Goal: Task Accomplishment & Management: Complete application form

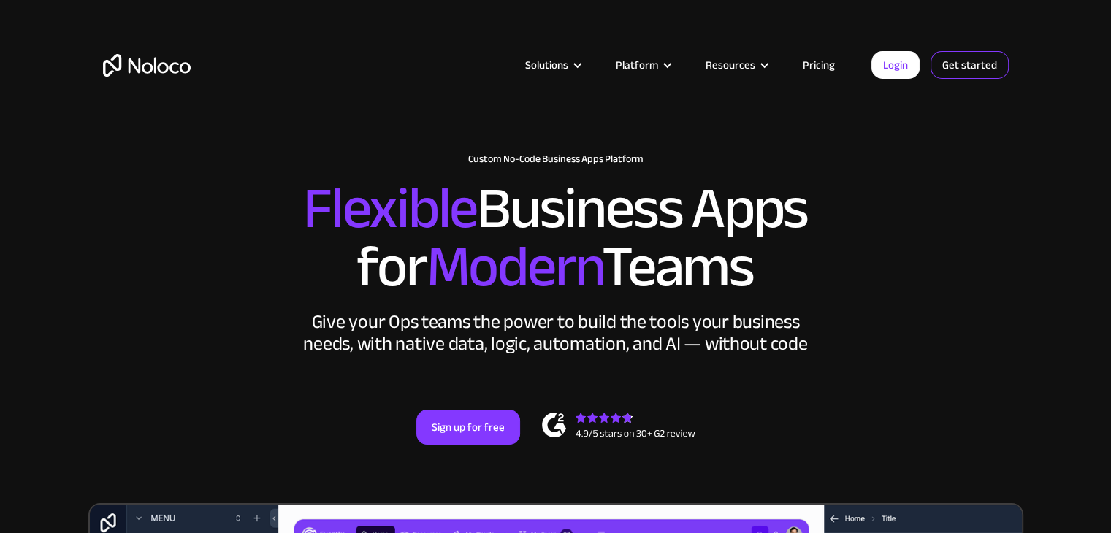
click at [968, 68] on link "Get started" at bounding box center [969, 65] width 78 height 28
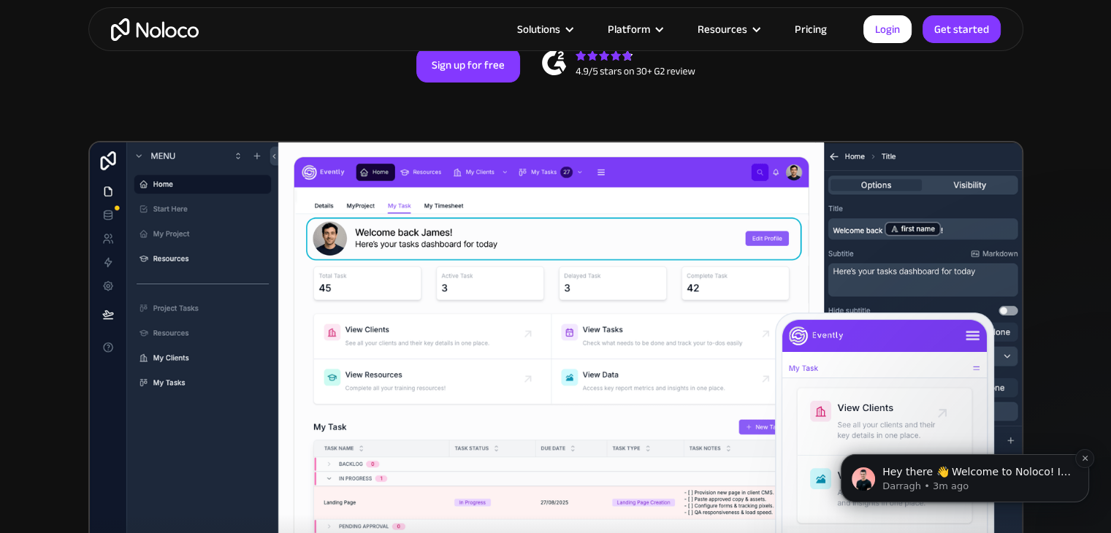
scroll to position [365, 0]
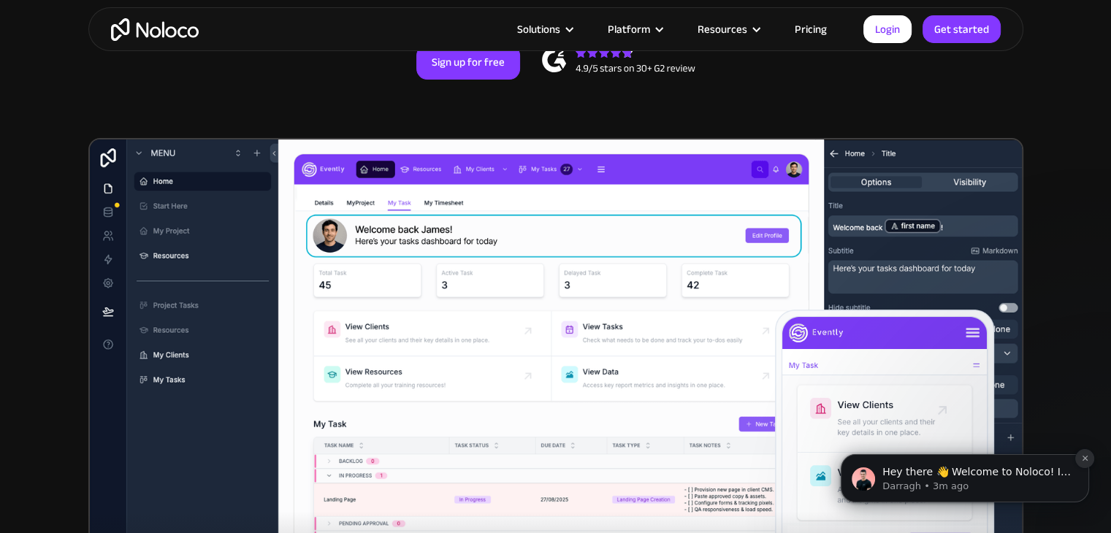
click at [1082, 457] on icon "Dismiss notification" at bounding box center [1085, 458] width 8 height 8
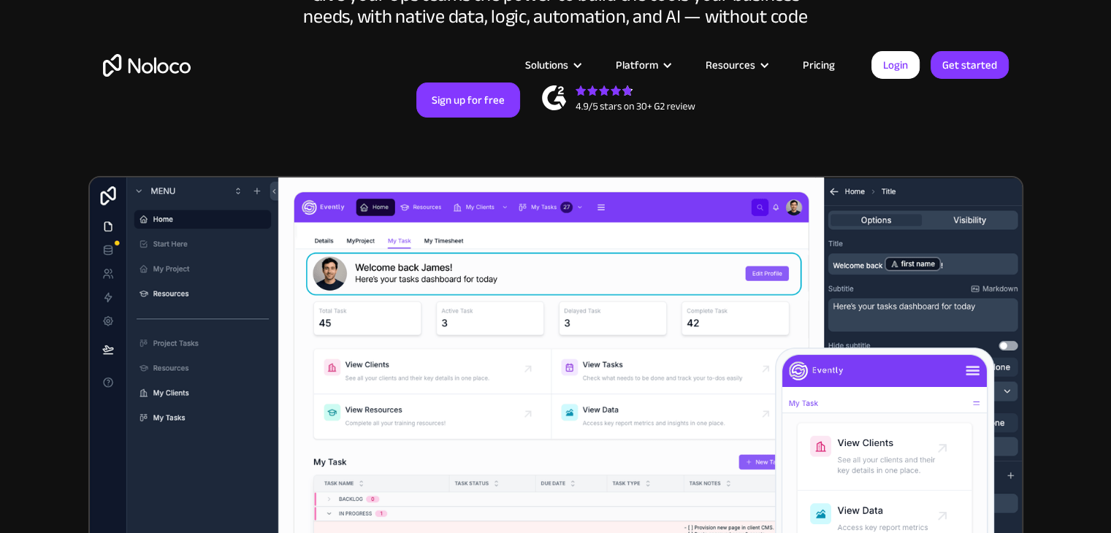
scroll to position [0, 0]
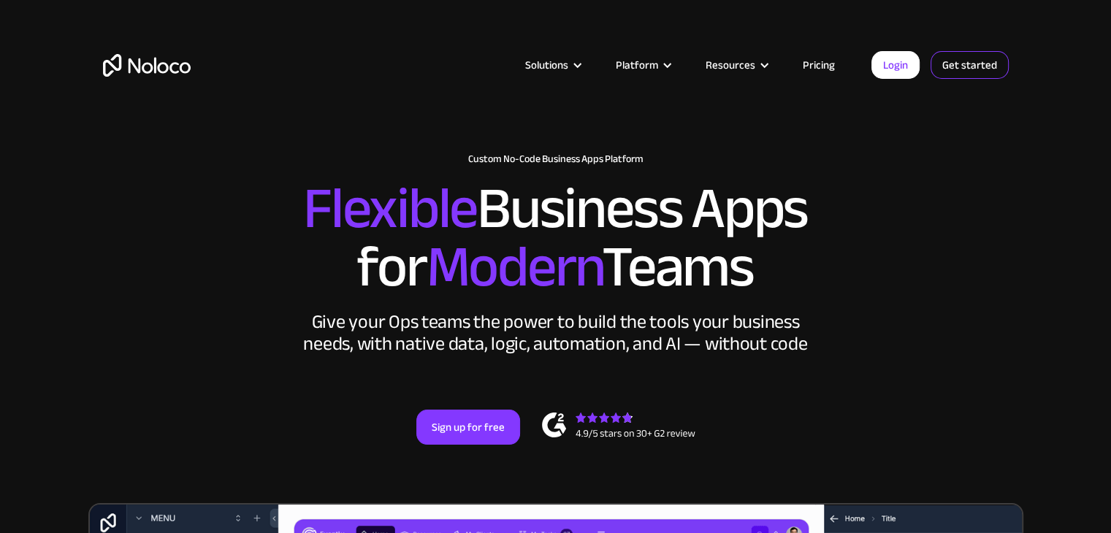
click at [945, 63] on link "Get started" at bounding box center [969, 65] width 78 height 28
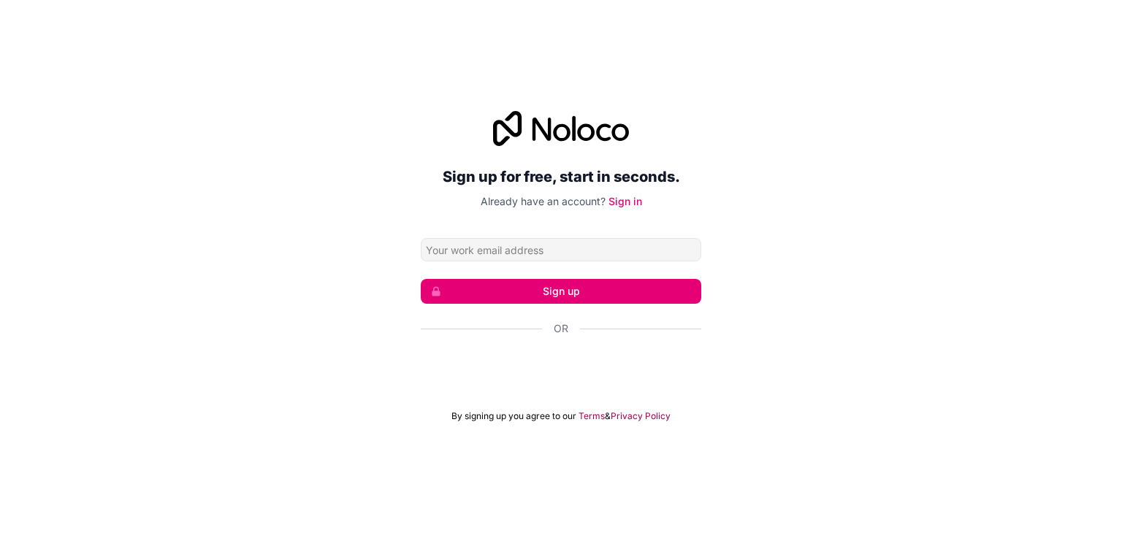
click at [553, 249] on input "Email address" at bounding box center [561, 249] width 280 height 23
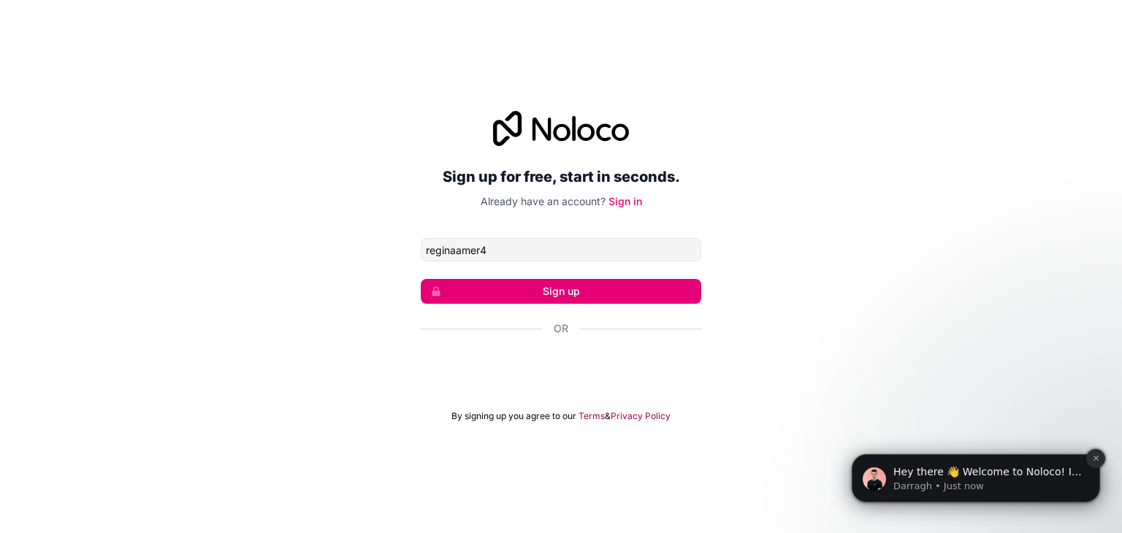
click at [1098, 464] on button "Dismiss notification" at bounding box center [1095, 458] width 19 height 19
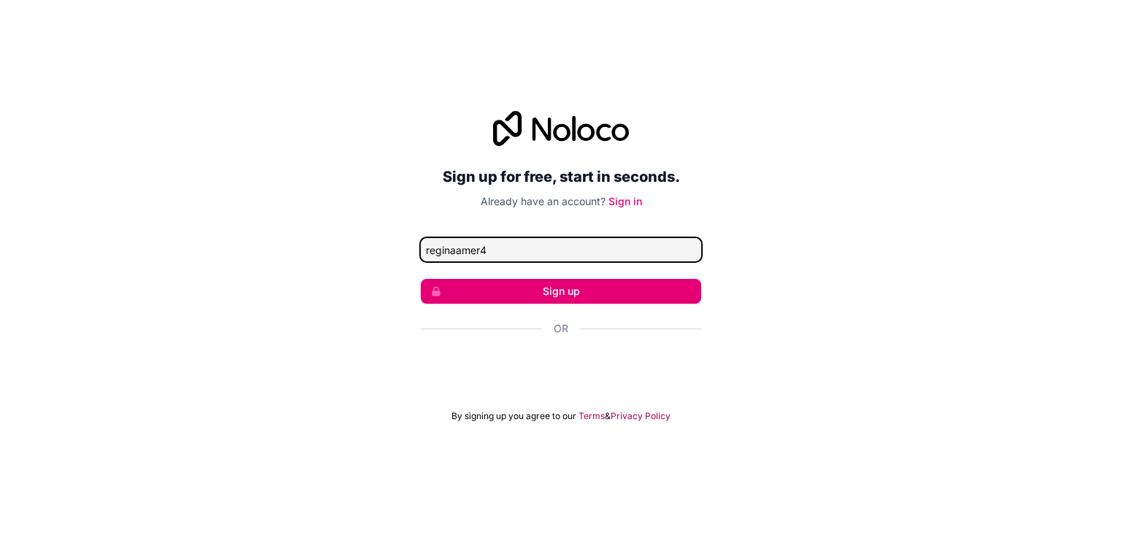
click at [548, 256] on input "reginaamer4" at bounding box center [561, 249] width 280 height 23
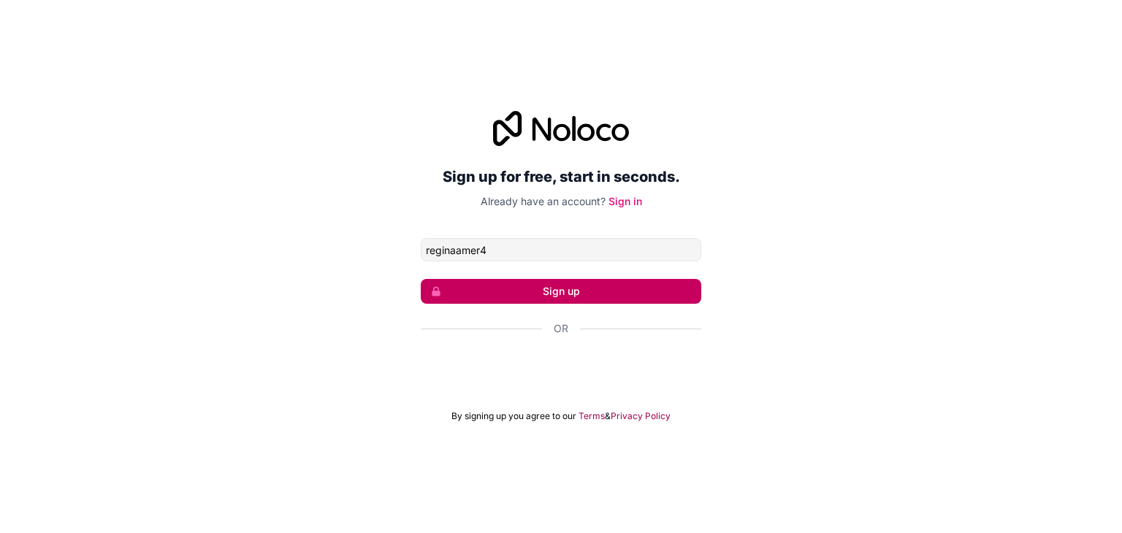
click at [565, 293] on button "Sign up" at bounding box center [561, 291] width 280 height 25
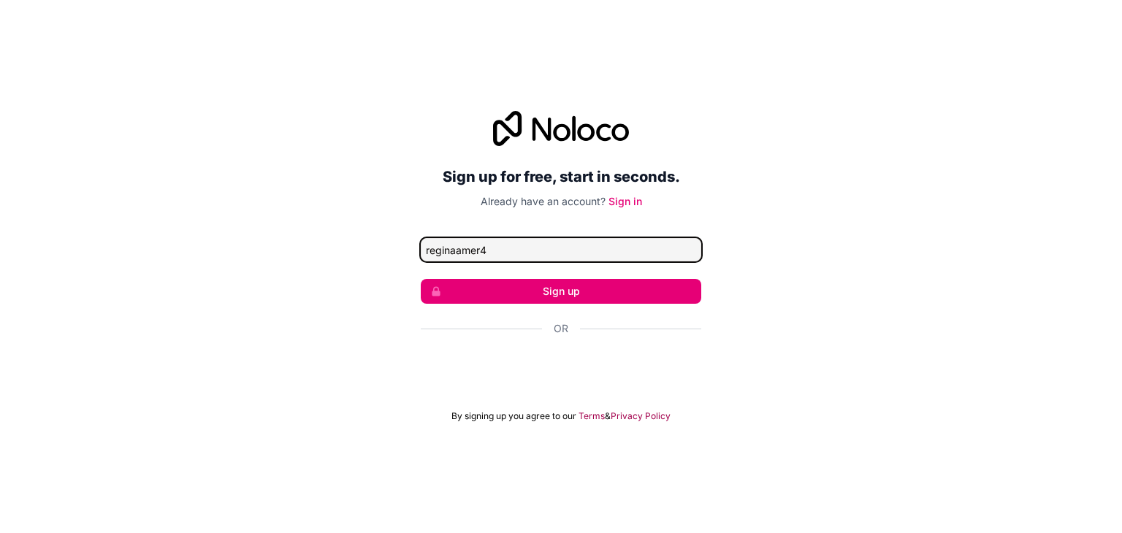
click at [551, 249] on input "reginaamer4" at bounding box center [561, 249] width 280 height 23
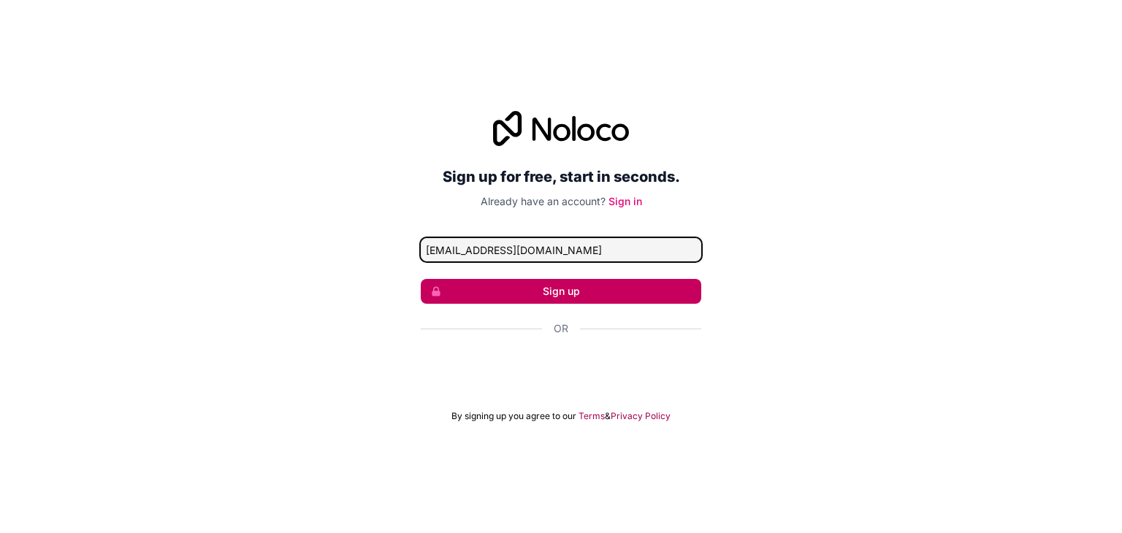
type input "reginaamer4@gmail.com"
click at [671, 288] on button "Sign up" at bounding box center [561, 291] width 280 height 25
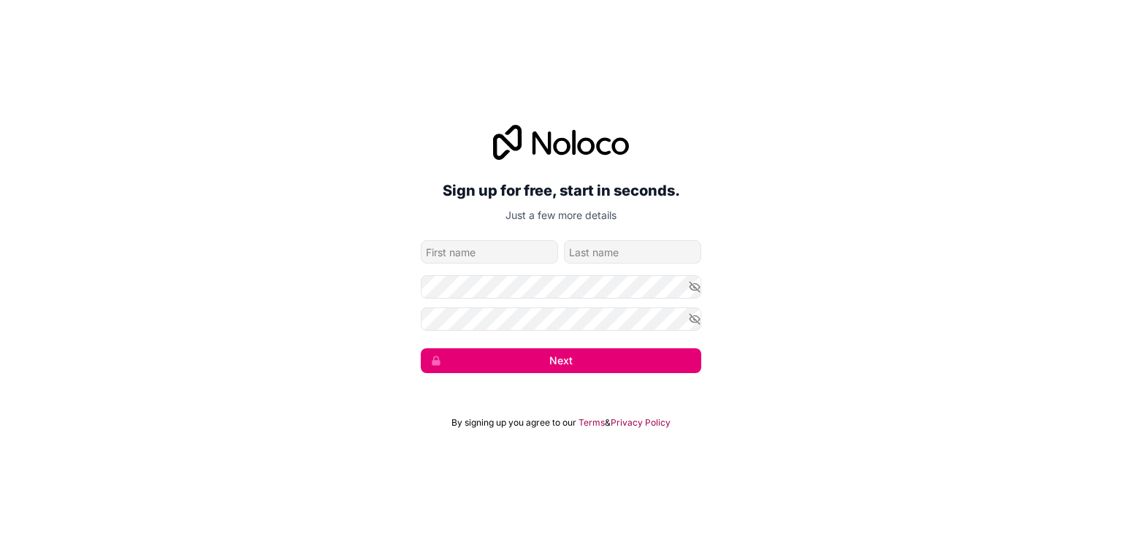
click at [532, 237] on div "Sign up for free, start in seconds. Just a few more details reginaamer4@gmail.c…" at bounding box center [561, 249] width 280 height 248
click at [516, 249] on input "given-name" at bounding box center [489, 251] width 137 height 23
type input "regina"
click at [672, 250] on input "family-name" at bounding box center [632, 251] width 137 height 23
type input "Amer"
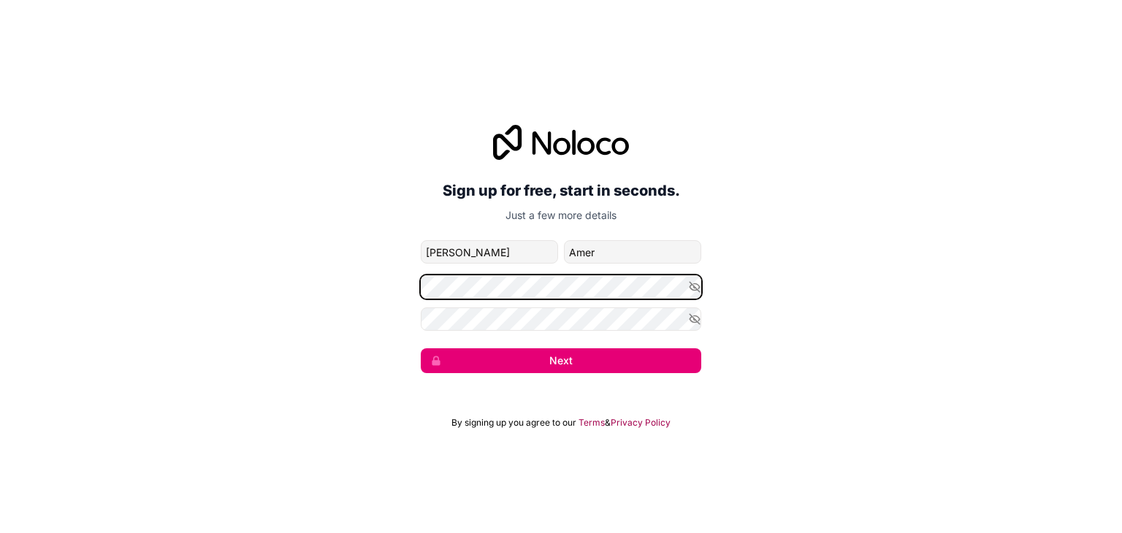
click at [375, 297] on div "Sign up for free, start in seconds. Just a few more details reginaamer4@gmail.c…" at bounding box center [561, 248] width 1122 height 289
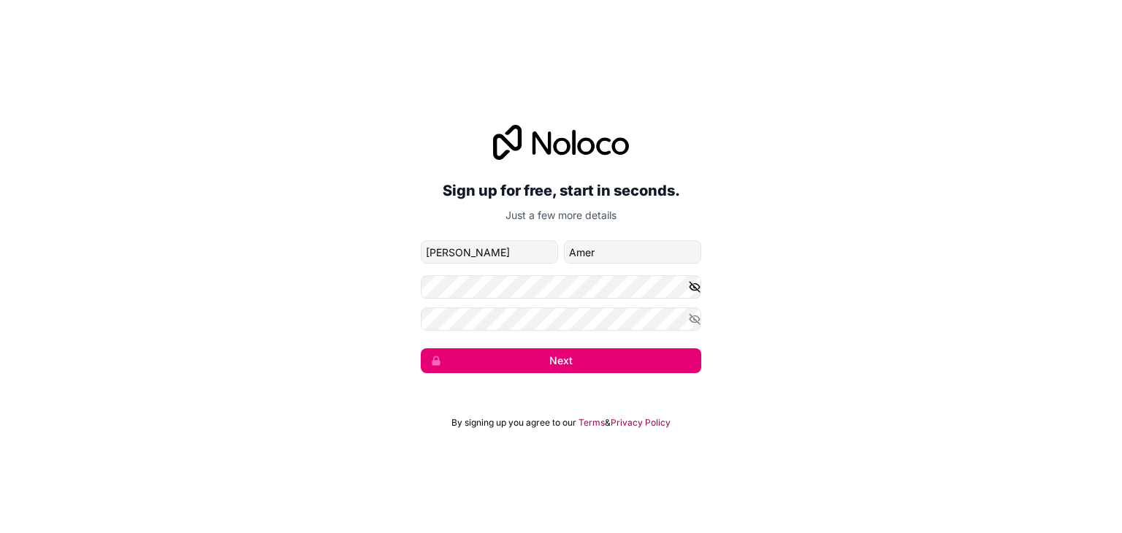
click at [695, 286] on icon "button" at bounding box center [694, 286] width 13 height 13
click at [692, 330] on button "button" at bounding box center [694, 318] width 13 height 23
click at [593, 373] on div "Sign up for free, start in seconds. Just a few more details reginaamer4@gmail.c…" at bounding box center [561, 248] width 1122 height 289
click at [593, 366] on button "Next" at bounding box center [561, 360] width 280 height 25
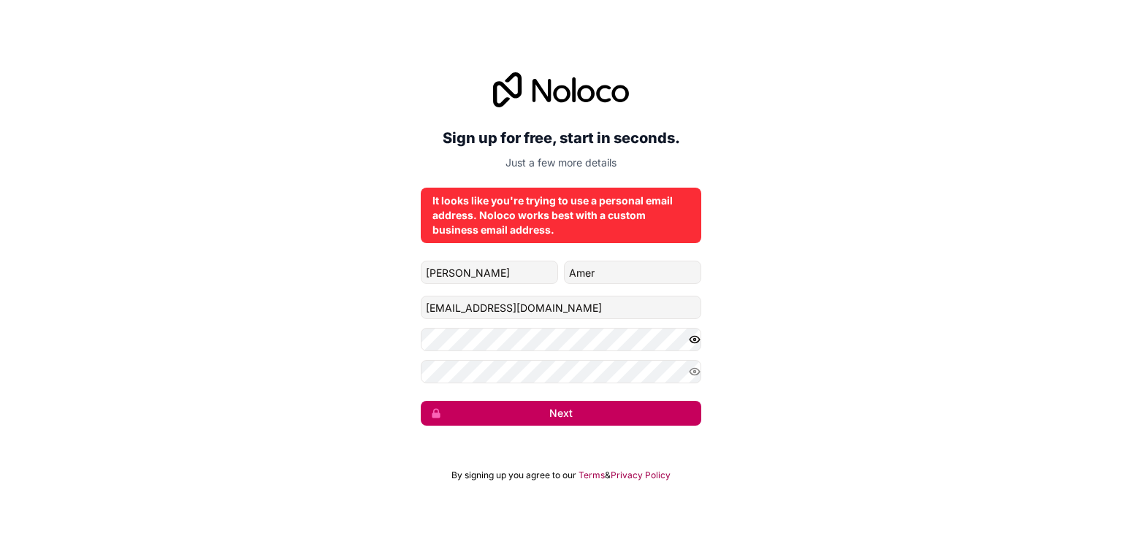
click at [591, 416] on button "Next" at bounding box center [561, 413] width 280 height 25
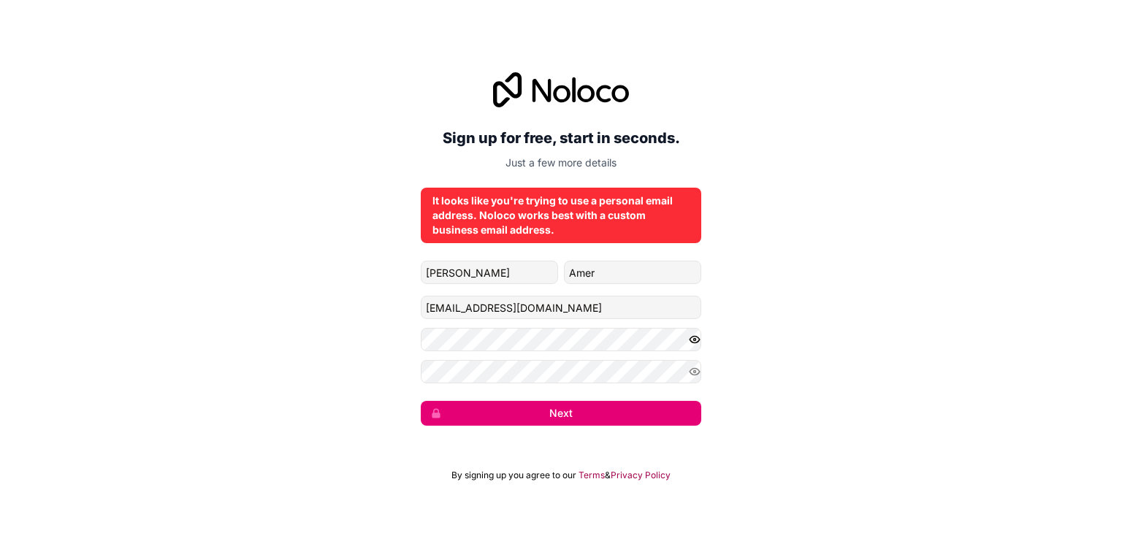
click at [634, 212] on div "It looks like you're trying to use a personal email address. Noloco works best …" at bounding box center [560, 216] width 257 height 44
click at [547, 164] on p "Just a few more details" at bounding box center [561, 163] width 280 height 15
click at [508, 261] on input "regina" at bounding box center [489, 272] width 137 height 23
click at [556, 313] on input "reginaamer4@gmail.com" at bounding box center [561, 307] width 280 height 23
